Goal: Task Accomplishment & Management: Manage account settings

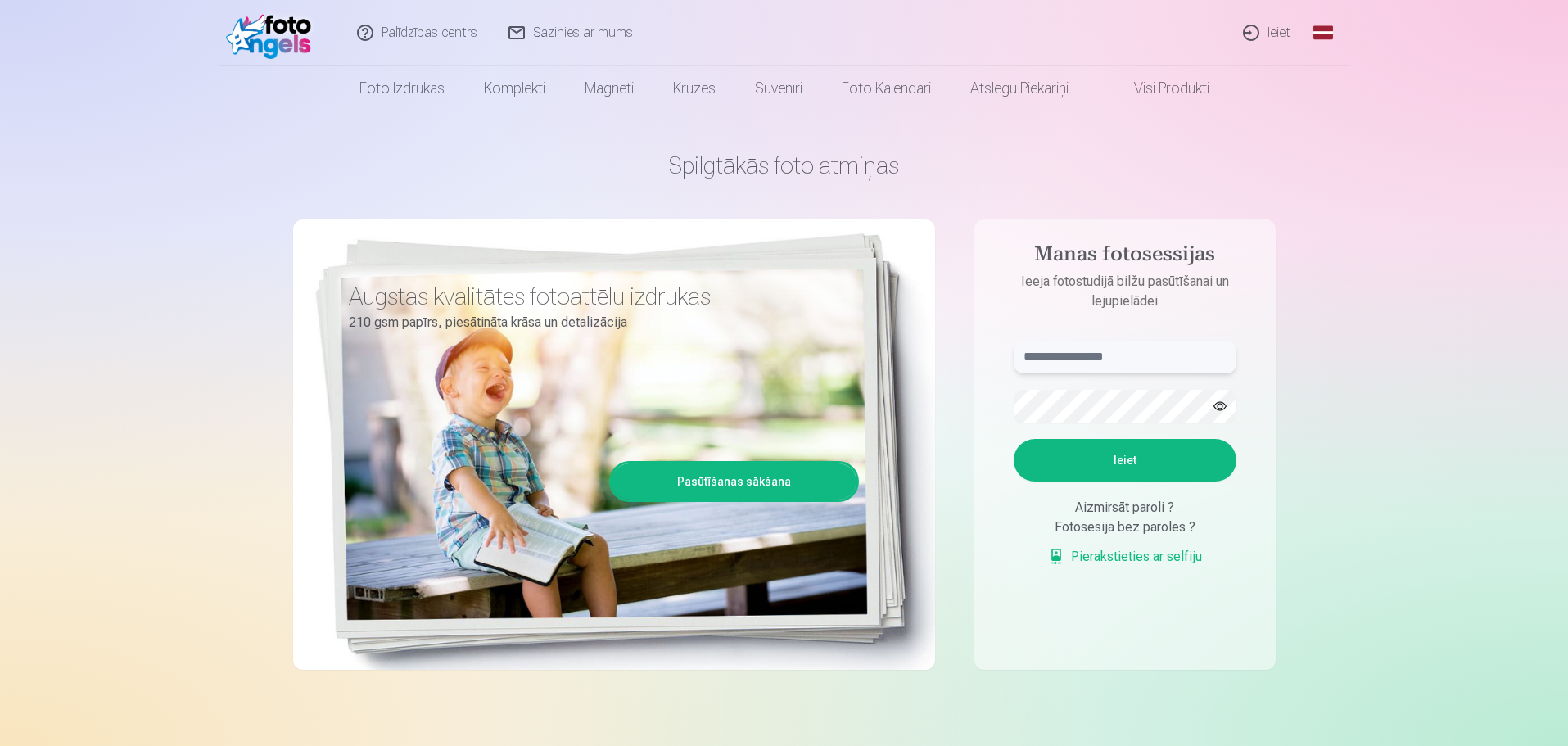
click at [1119, 361] on input "text" at bounding box center [1125, 356] width 223 height 33
type input "**********"
click at [1014, 439] on button "Ieiet" at bounding box center [1125, 460] width 223 height 43
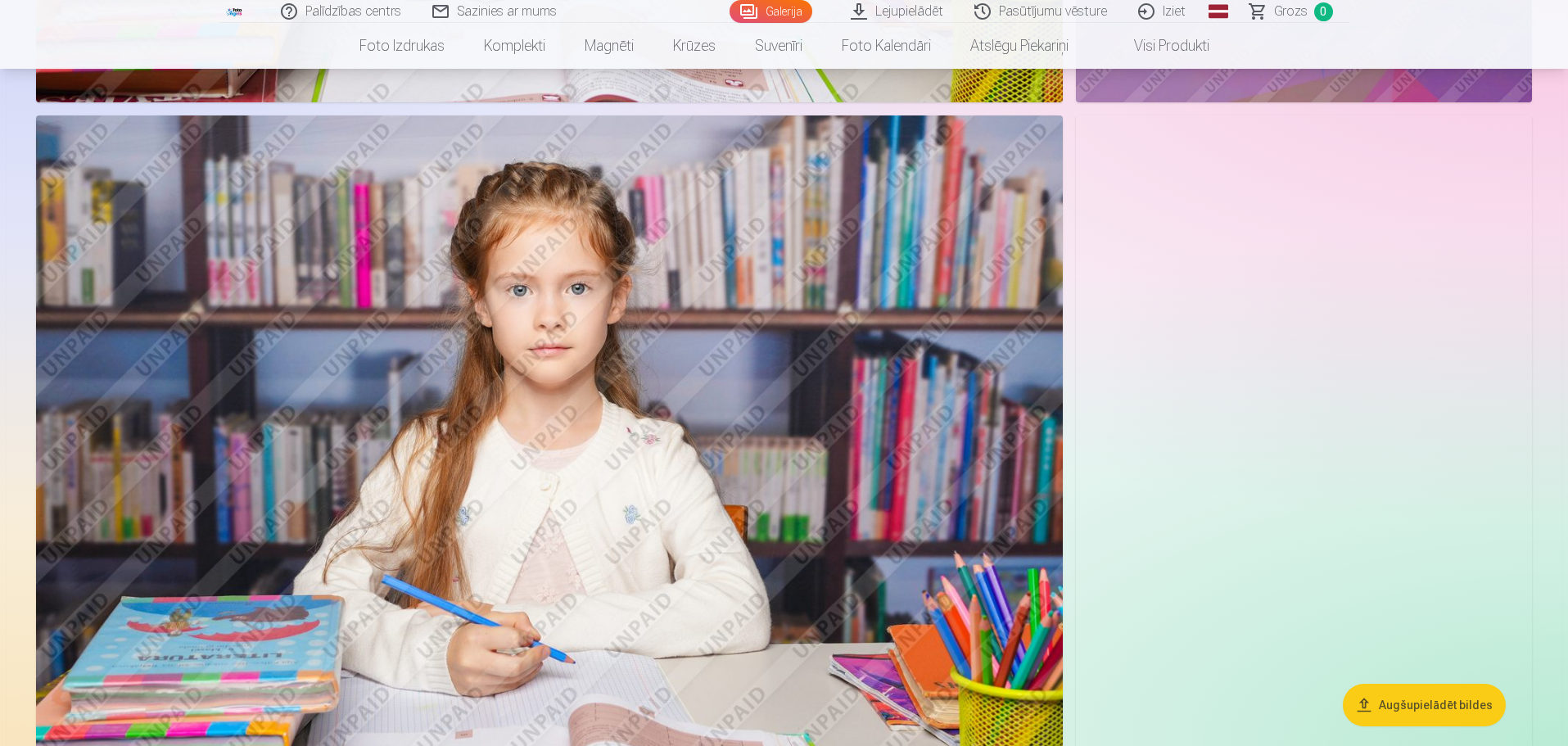
scroll to position [4700, 0]
